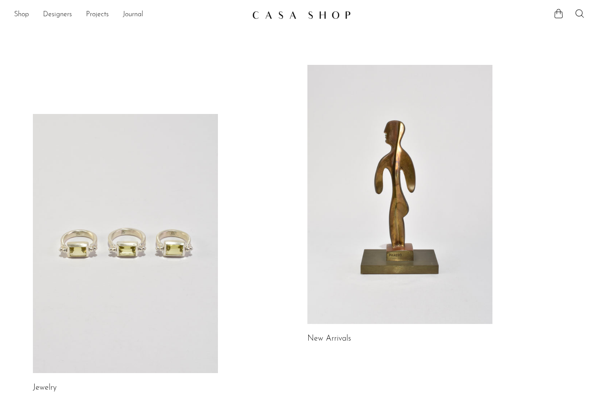
click at [449, 255] on link at bounding box center [400, 194] width 185 height 259
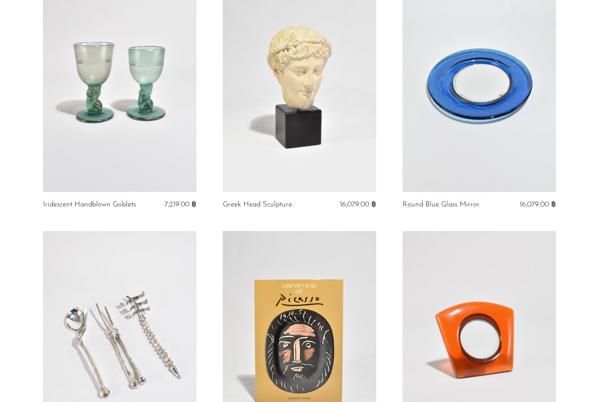
scroll to position [155, 0]
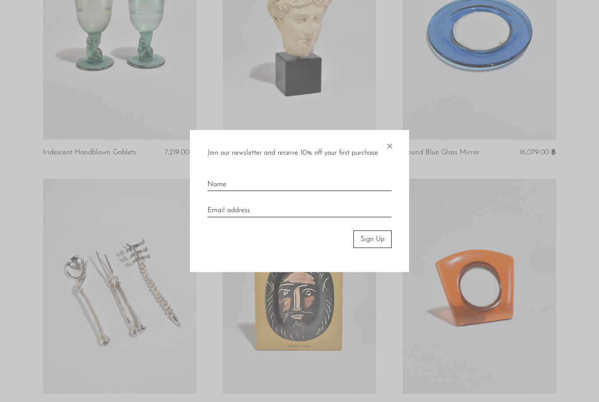
click at [390, 158] on span "×" at bounding box center [389, 144] width 9 height 28
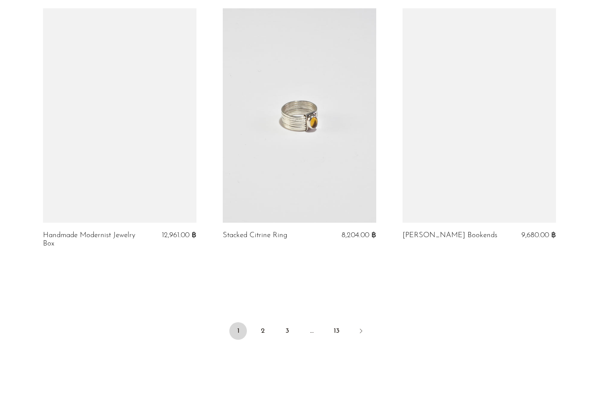
scroll to position [2942, 0]
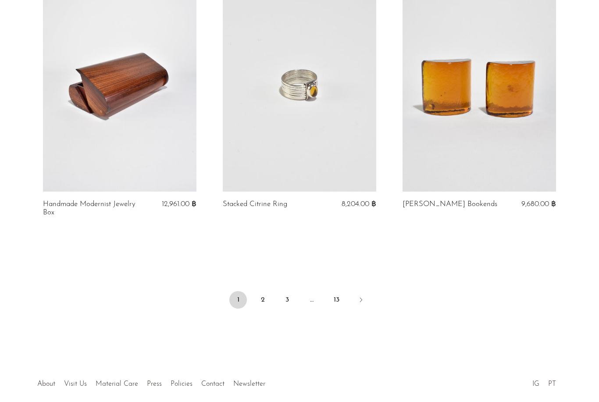
click at [266, 291] on link "2" at bounding box center [263, 300] width 18 height 18
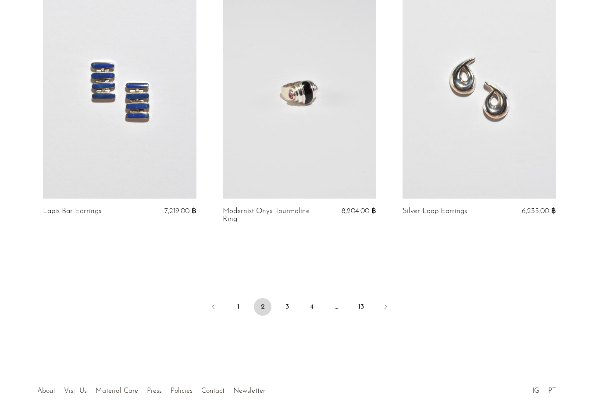
scroll to position [2911, 0]
click at [290, 298] on link "3" at bounding box center [288, 307] width 18 height 18
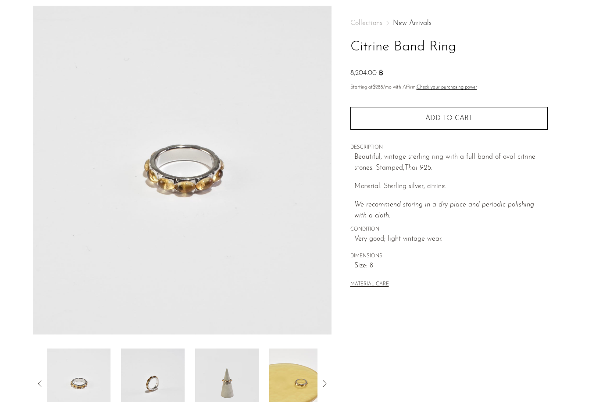
scroll to position [129, 0]
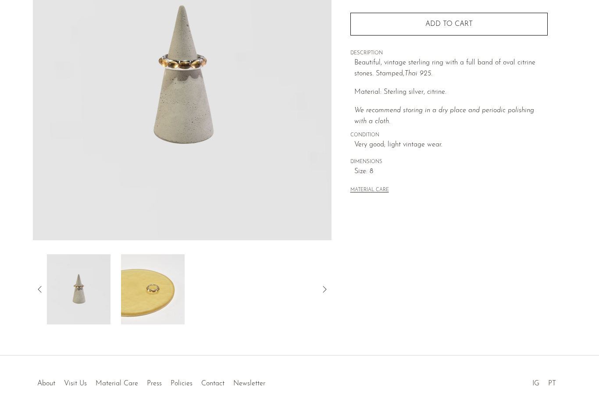
click at [85, 303] on img at bounding box center [79, 289] width 64 height 70
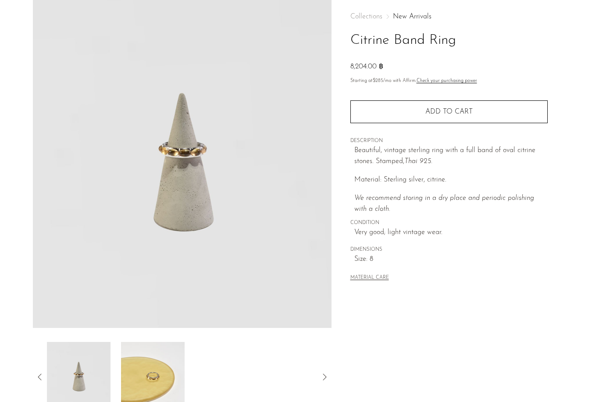
scroll to position [0, 0]
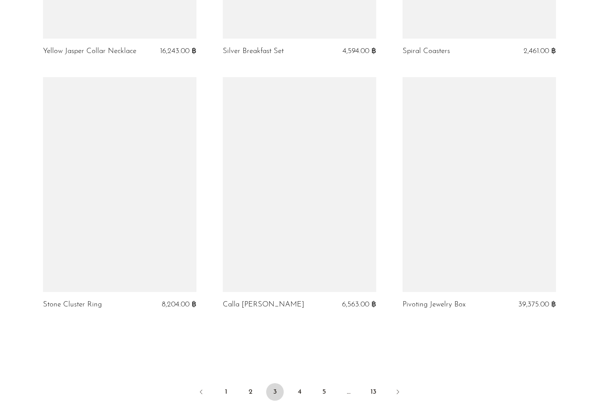
scroll to position [2852, 0]
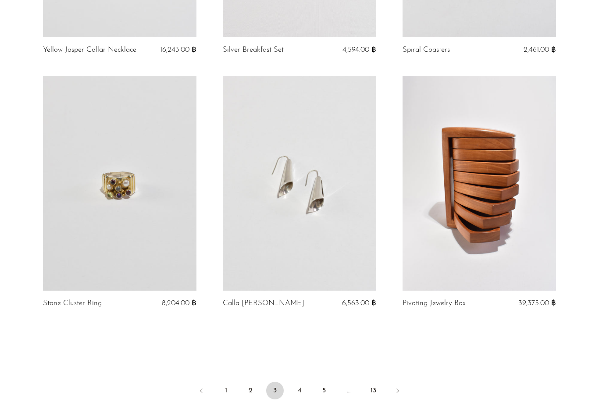
click at [302, 382] on link "4" at bounding box center [300, 391] width 18 height 18
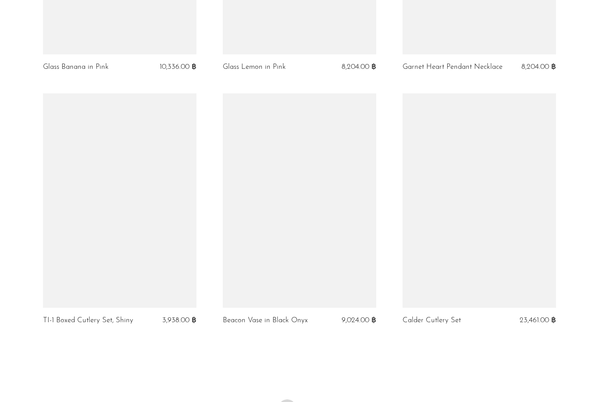
scroll to position [2826, 0]
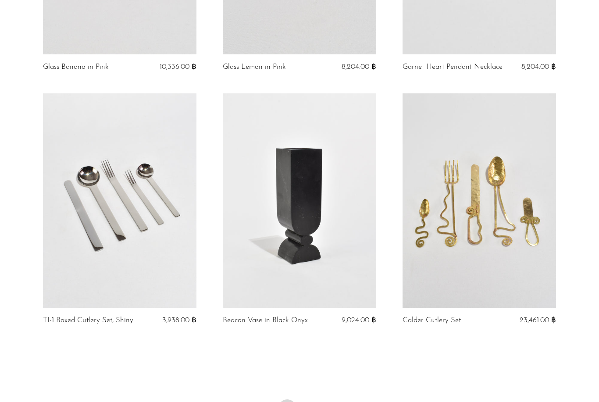
click at [311, 402] on link "5" at bounding box center [312, 409] width 18 height 18
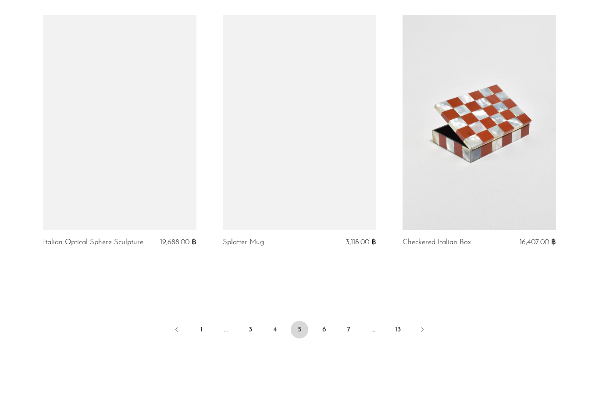
scroll to position [2872, 0]
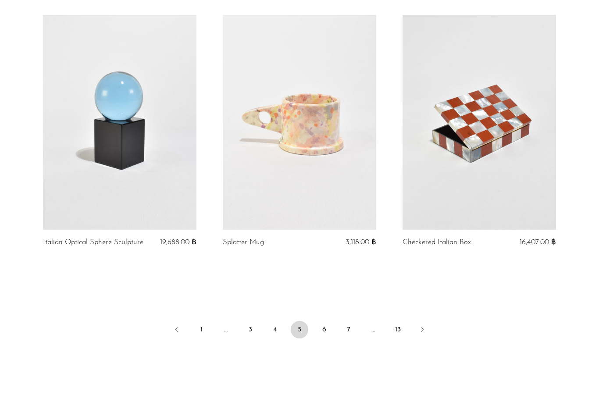
click at [326, 327] on link "6" at bounding box center [324, 330] width 18 height 18
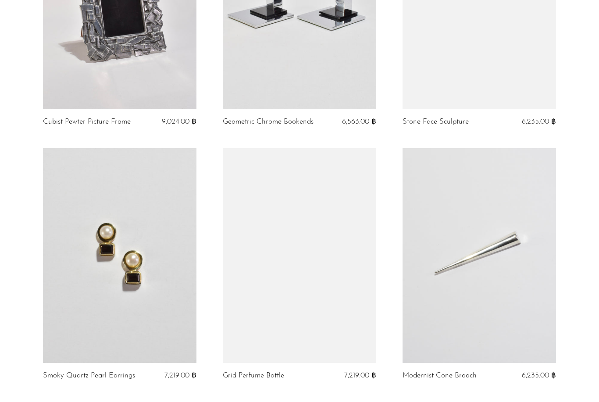
scroll to position [2911, 0]
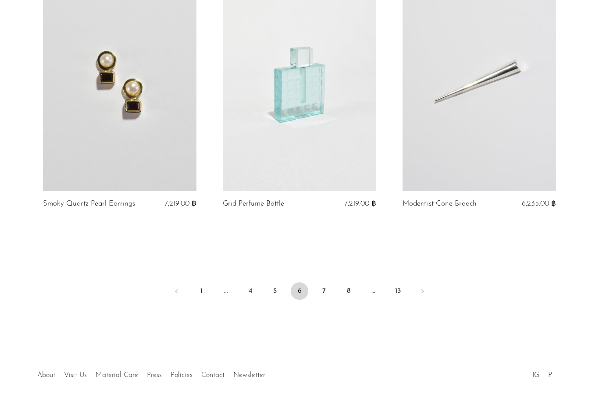
click at [327, 290] on link "7" at bounding box center [324, 292] width 18 height 18
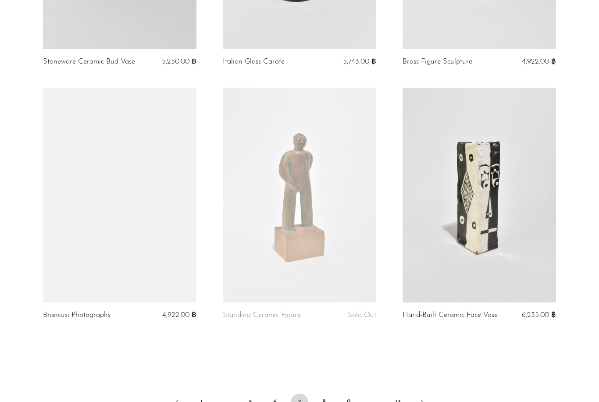
scroll to position [2809, 0]
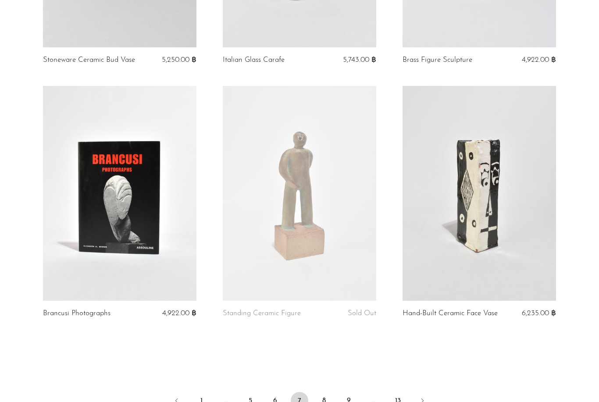
click at [328, 392] on link "8" at bounding box center [324, 401] width 18 height 18
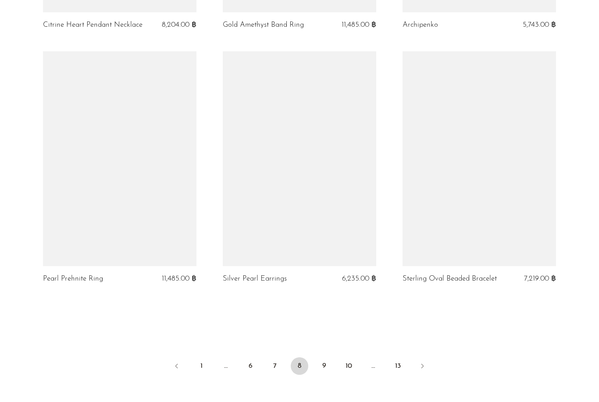
scroll to position [2875, 0]
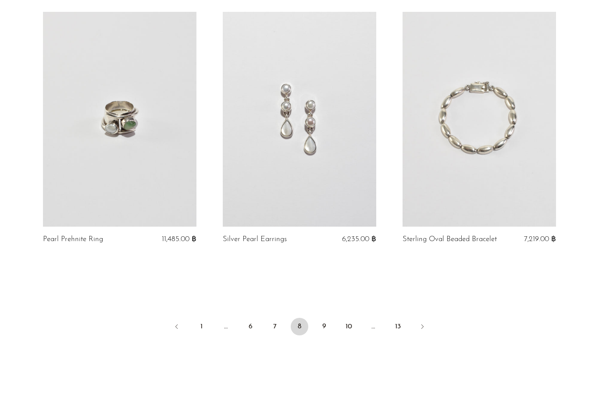
click at [326, 318] on link "9" at bounding box center [324, 327] width 18 height 18
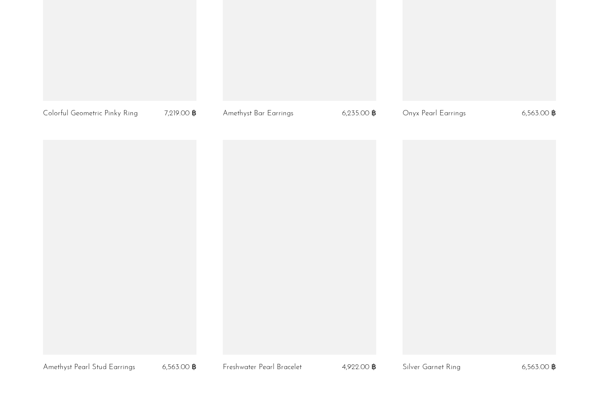
scroll to position [2911, 0]
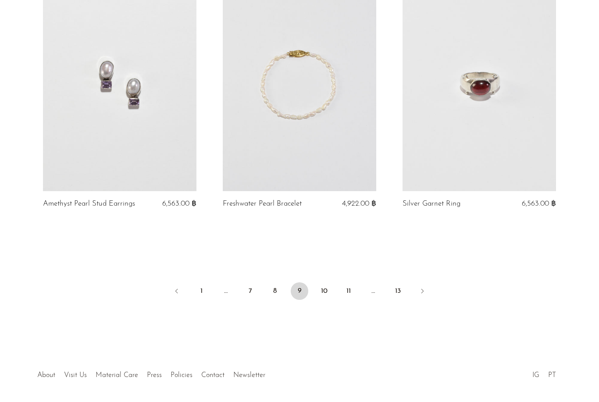
click at [327, 294] on link "10" at bounding box center [324, 292] width 18 height 18
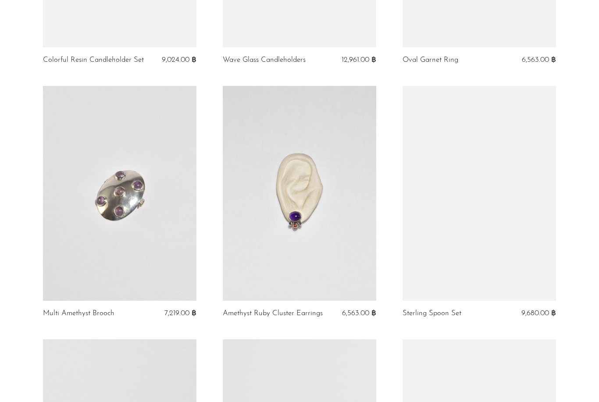
scroll to position [1280, 0]
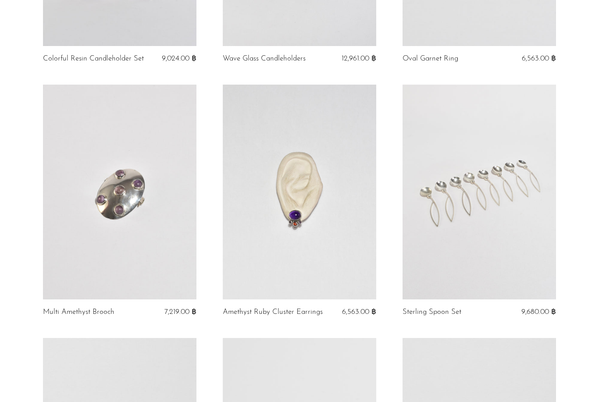
click at [338, 234] on link at bounding box center [300, 192] width 154 height 215
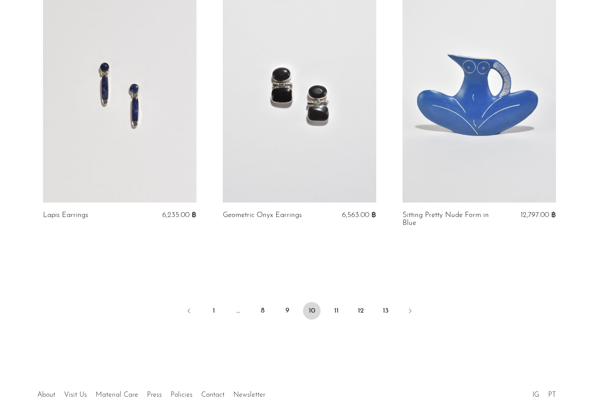
scroll to position [2909, 0]
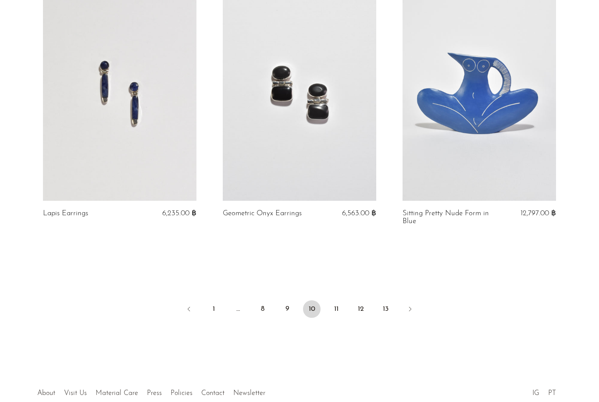
click at [336, 301] on link "11" at bounding box center [337, 310] width 18 height 18
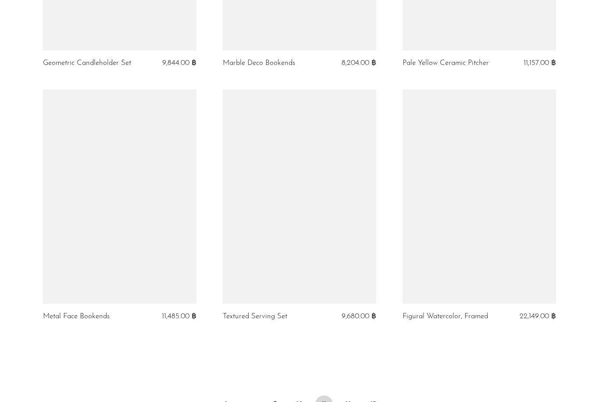
scroll to position [2942, 0]
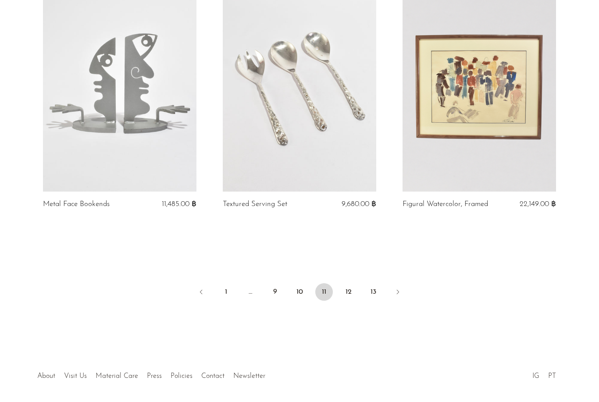
click at [348, 291] on link "12" at bounding box center [349, 292] width 18 height 18
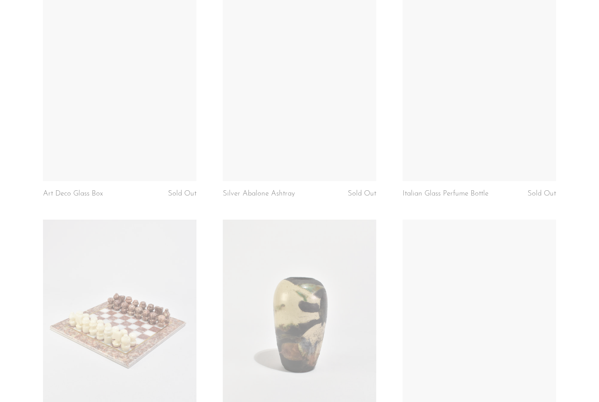
scroll to position [2401, 0]
